Goal: Information Seeking & Learning: Stay updated

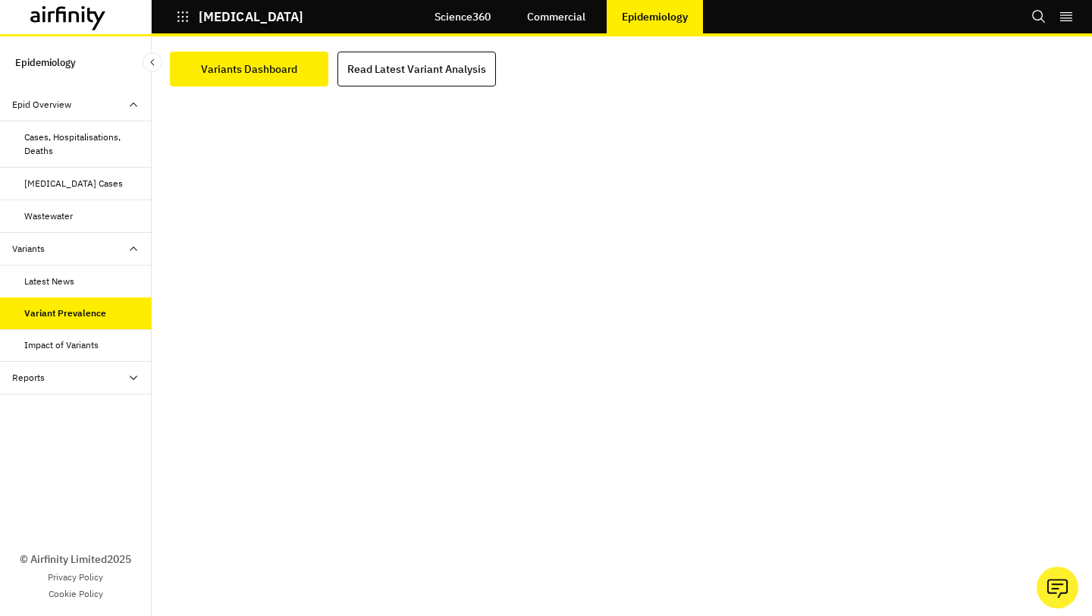
click at [112, 132] on div "Cases, Hospitalisations, Deaths" at bounding box center [81, 143] width 115 height 27
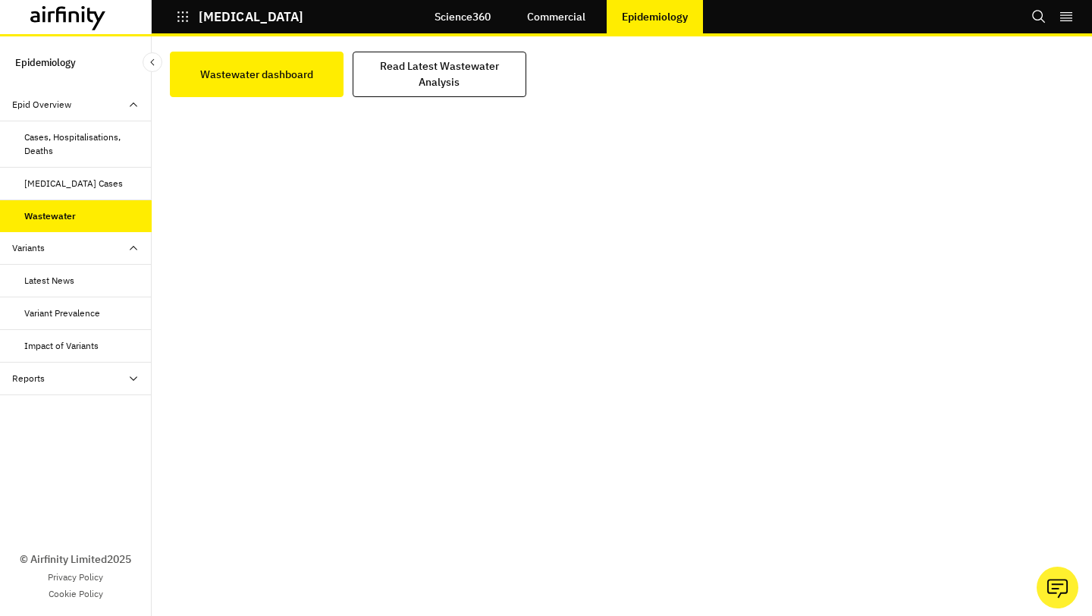
click at [92, 306] on div "Variant Prevalence" at bounding box center [62, 313] width 76 height 14
